Goal: Task Accomplishment & Management: Manage account settings

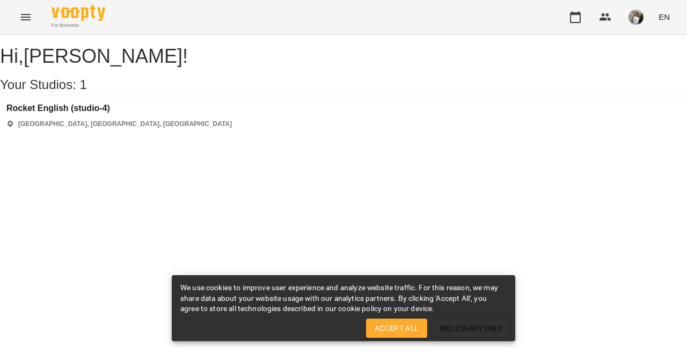
click at [410, 328] on span "Accept All" at bounding box center [397, 328] width 44 height 13
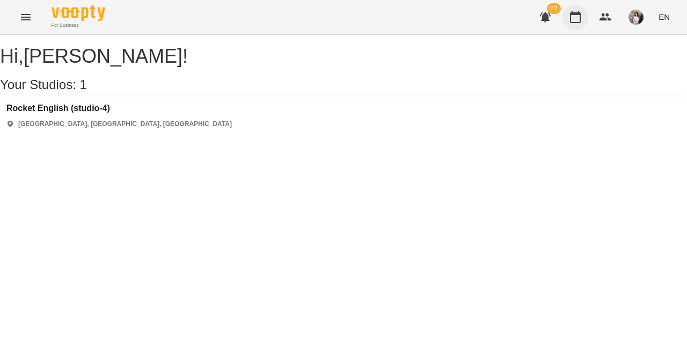
click at [574, 20] on icon "button" at bounding box center [575, 17] width 13 height 13
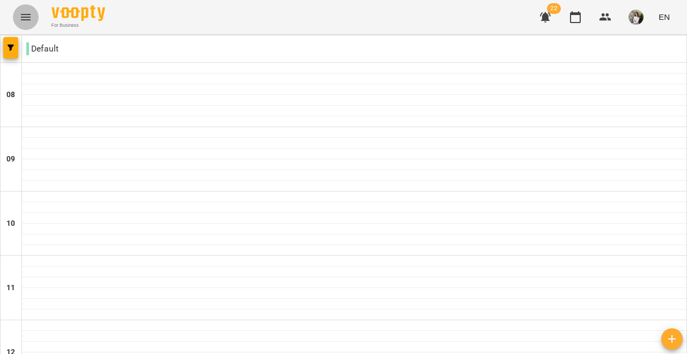
click at [28, 13] on icon "Menu" at bounding box center [25, 17] width 13 height 13
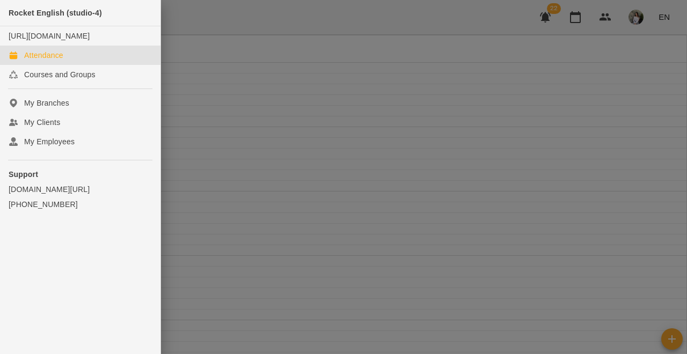
click at [225, 65] on div at bounding box center [343, 177] width 687 height 354
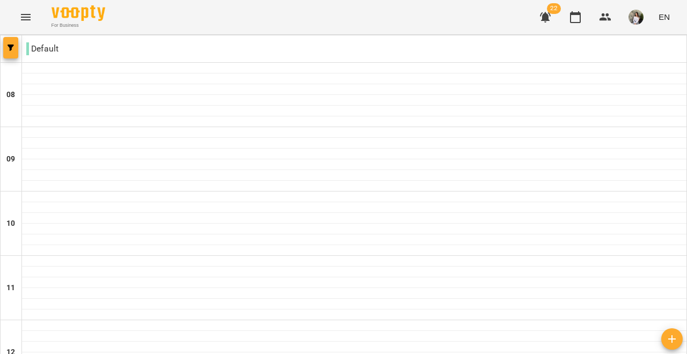
click at [15, 47] on span "button" at bounding box center [10, 48] width 15 height 6
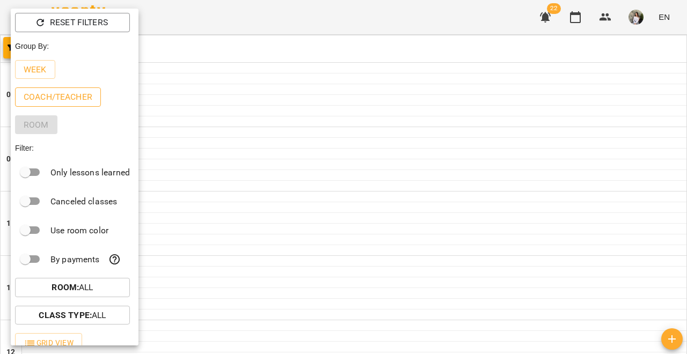
click at [51, 99] on p "Coach/Teacher" at bounding box center [58, 97] width 69 height 13
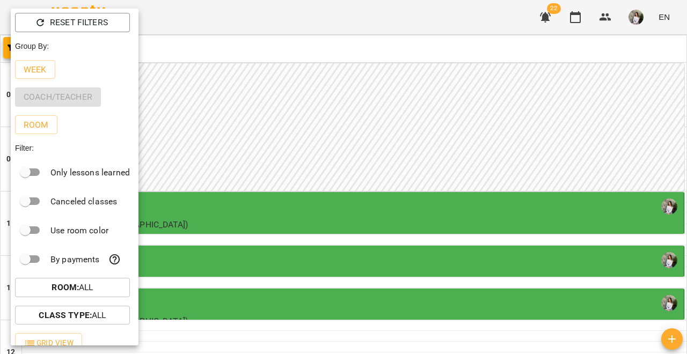
click at [214, 138] on div at bounding box center [343, 177] width 687 height 354
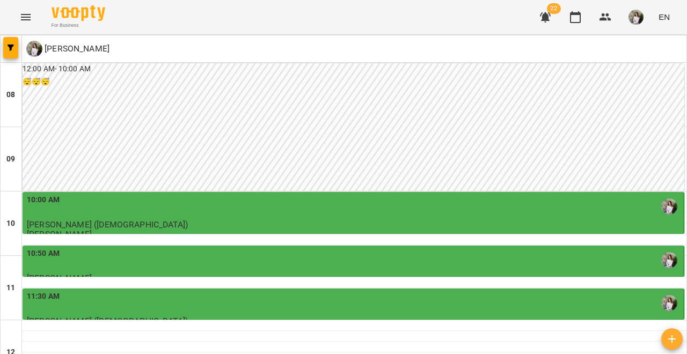
scroll to position [62, 0]
click at [663, 16] on span "EN" at bounding box center [664, 16] width 11 height 11
click at [645, 65] on div "Українська" at bounding box center [644, 60] width 55 height 19
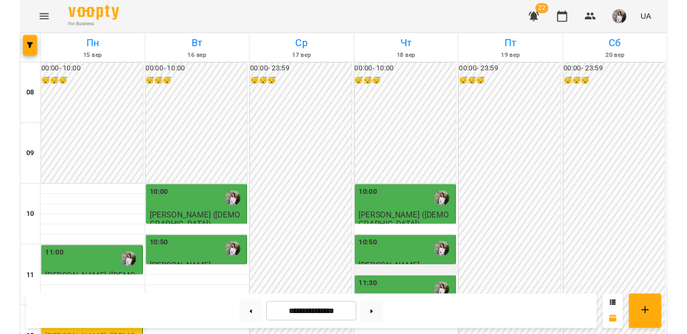
scroll to position [116, 0]
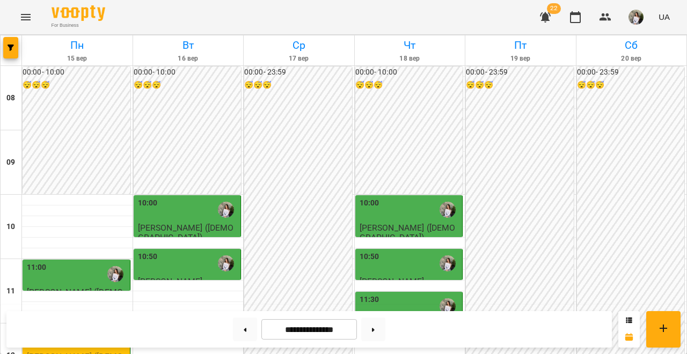
click at [391, 294] on div "11:30" at bounding box center [410, 306] width 101 height 25
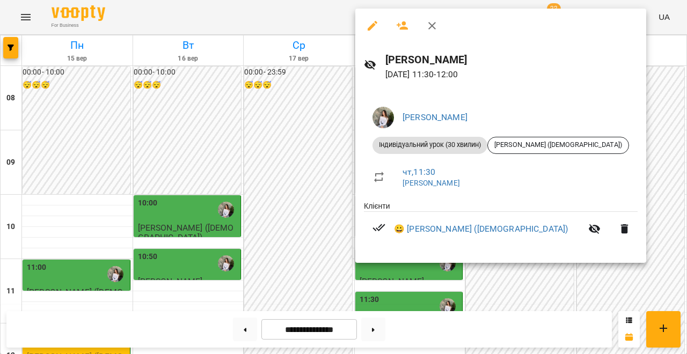
click at [433, 27] on icon "button" at bounding box center [432, 26] width 8 height 8
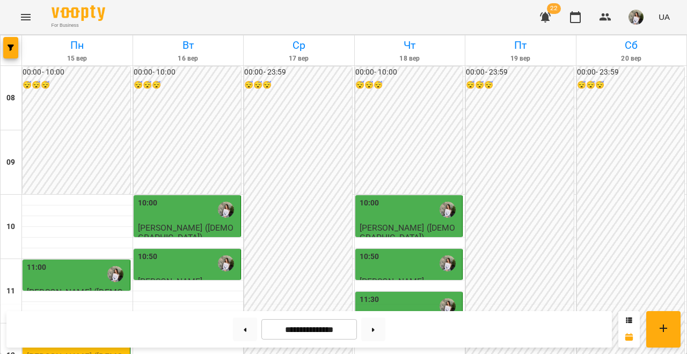
click at [401, 251] on div "10:50" at bounding box center [410, 263] width 101 height 25
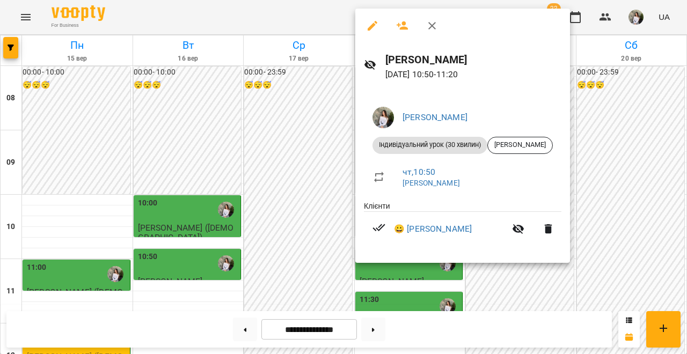
click at [428, 28] on icon "button" at bounding box center [432, 25] width 13 height 13
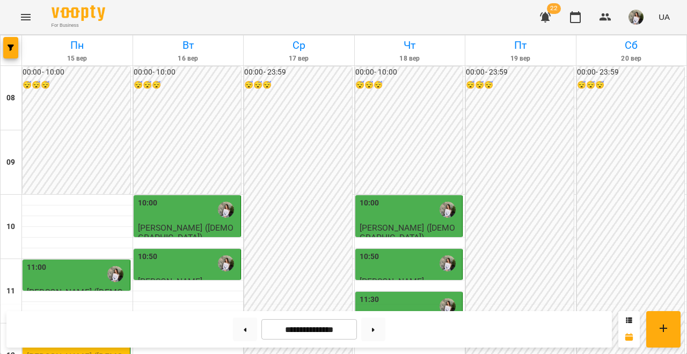
click at [393, 198] on div "10:00" at bounding box center [410, 210] width 101 height 25
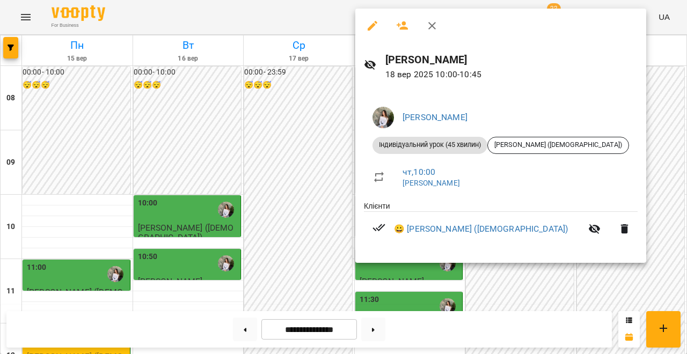
click at [439, 20] on button "button" at bounding box center [432, 26] width 26 height 26
